Goal: Check status: Check status

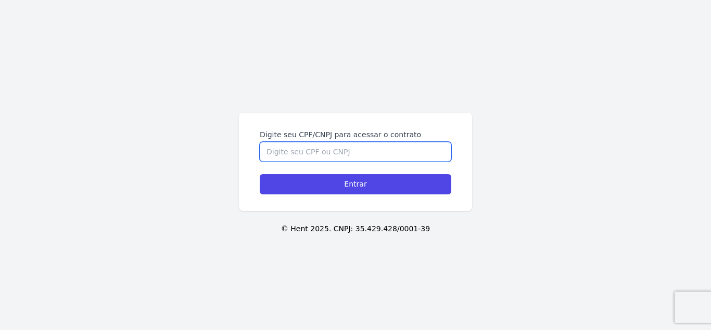
click at [372, 154] on input "Digite seu CPF/CNPJ para acessar o contrato" at bounding box center [355, 152] width 191 height 20
type input "02972658060"
click at [260, 174] on input "Entrar" at bounding box center [355, 184] width 191 height 20
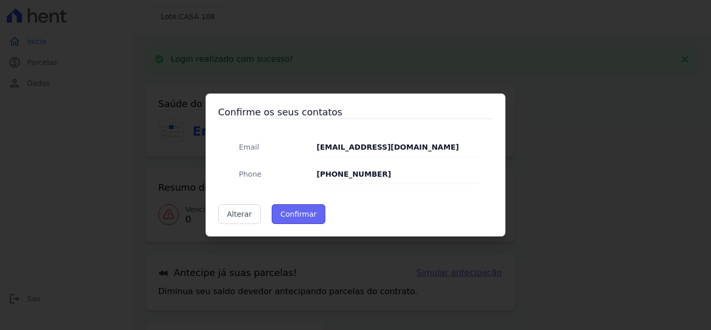
click at [299, 211] on button "Confirmar" at bounding box center [299, 214] width 54 height 20
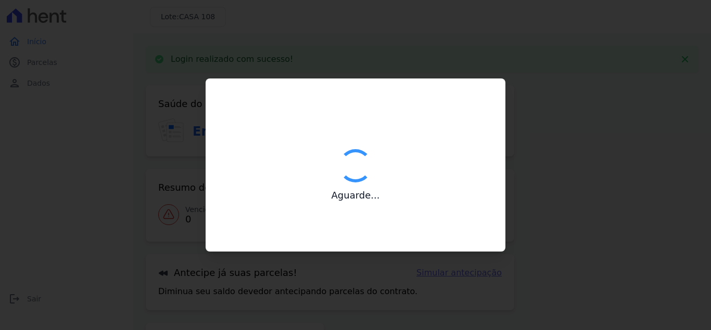
type input "Contatos confirmados com sucesso."
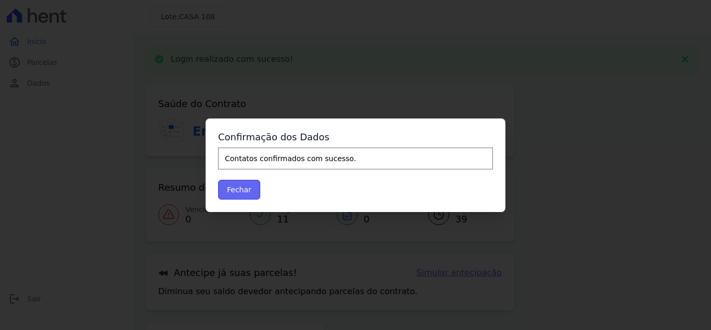
click at [246, 187] on button "Fechar" at bounding box center [239, 190] width 42 height 20
